Goal: Information Seeking & Learning: Check status

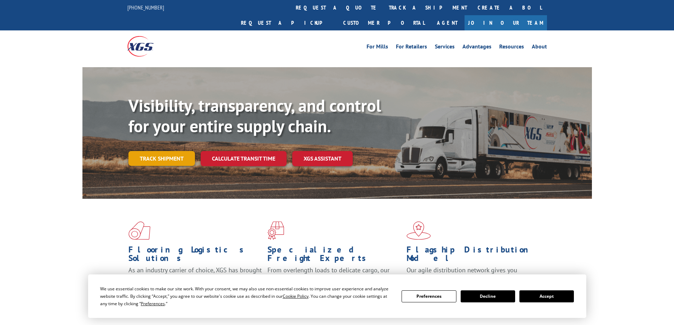
click at [175, 151] on link "Track shipment" at bounding box center [161, 158] width 67 height 15
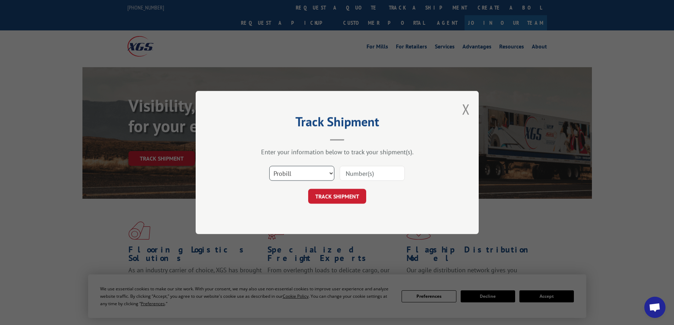
click at [303, 177] on select "Select category... Probill BOL PO" at bounding box center [301, 173] width 65 height 15
select select "bol"
click at [269, 166] on select "Select category... Probill BOL PO" at bounding box center [301, 173] width 65 height 15
click at [363, 174] on input at bounding box center [372, 173] width 65 height 15
paste input "54405009"
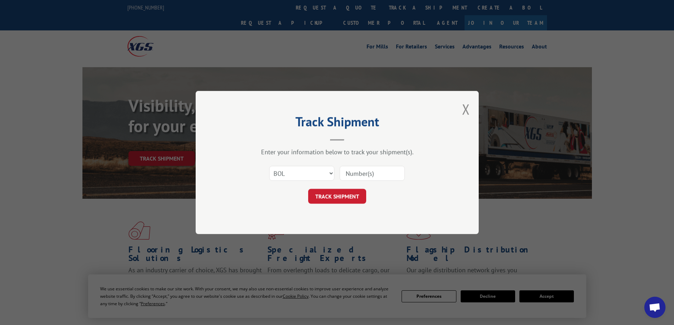
type input "54405009"
click at [330, 193] on button "TRACK SHIPMENT" at bounding box center [337, 196] width 58 height 15
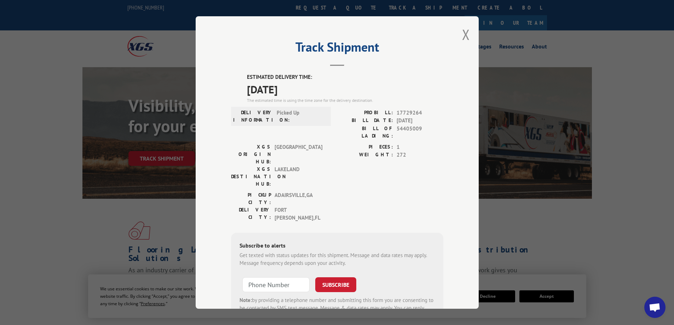
click at [457, 38] on div "Track Shipment ESTIMATED DELIVERY TIME: [DATE] The estimated time is using the …" at bounding box center [337, 162] width 283 height 293
click at [463, 35] on button "Close modal" at bounding box center [466, 34] width 8 height 19
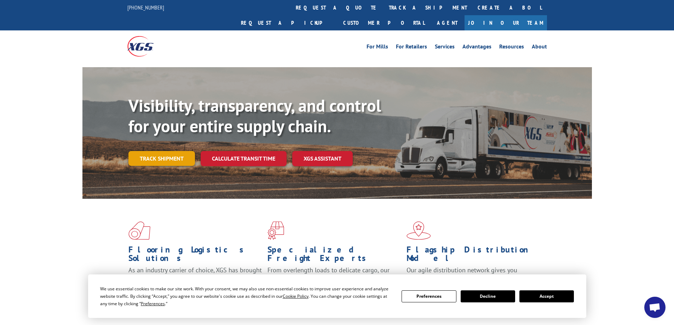
click at [180, 151] on link "Track shipment" at bounding box center [161, 158] width 67 height 15
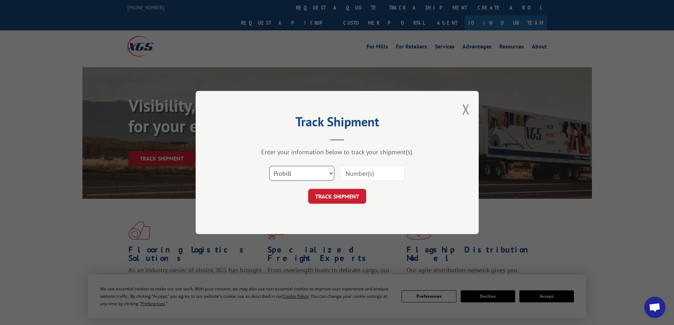
click at [280, 176] on select "Select category... Probill BOL PO" at bounding box center [301, 173] width 65 height 15
select select "bol"
click at [269, 166] on select "Select category... Probill BOL PO" at bounding box center [301, 173] width 65 height 15
click at [356, 177] on input at bounding box center [372, 173] width 65 height 15
paste input "3399116"
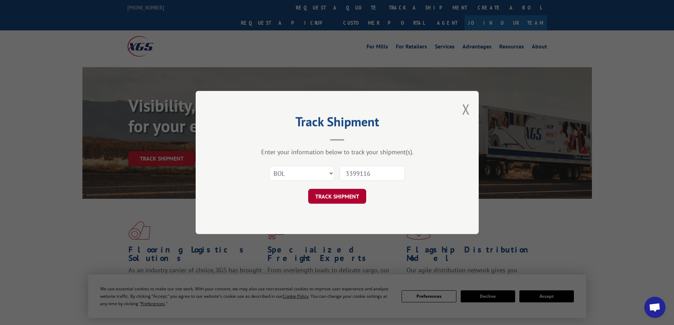
type input "3399116"
click at [313, 198] on button "TRACK SHIPMENT" at bounding box center [337, 196] width 58 height 15
